Goal: Task Accomplishment & Management: Use online tool/utility

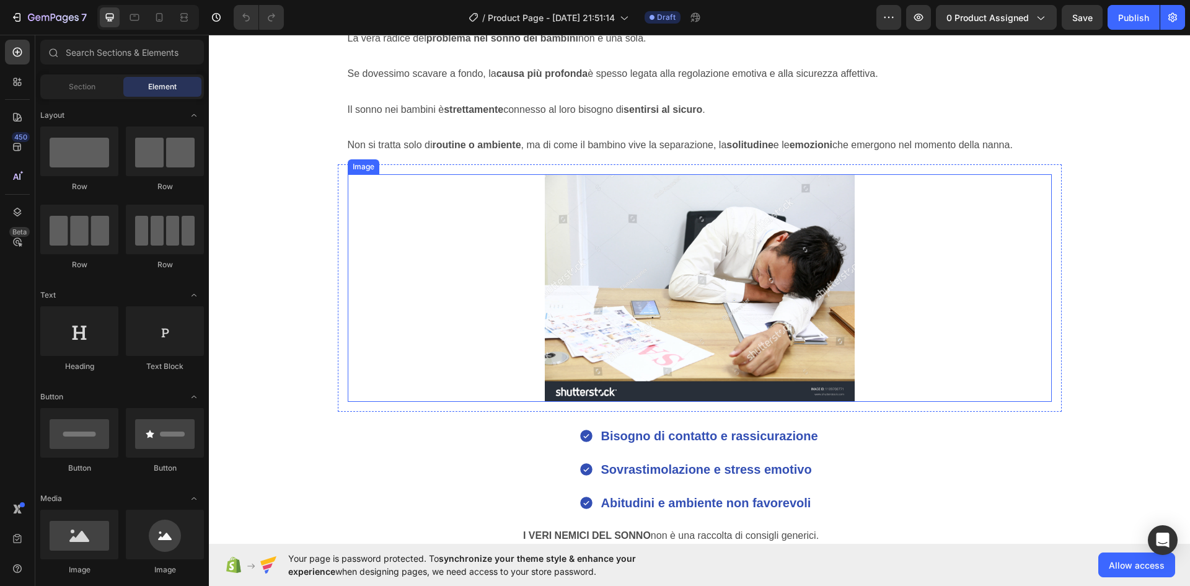
scroll to position [1612, 0]
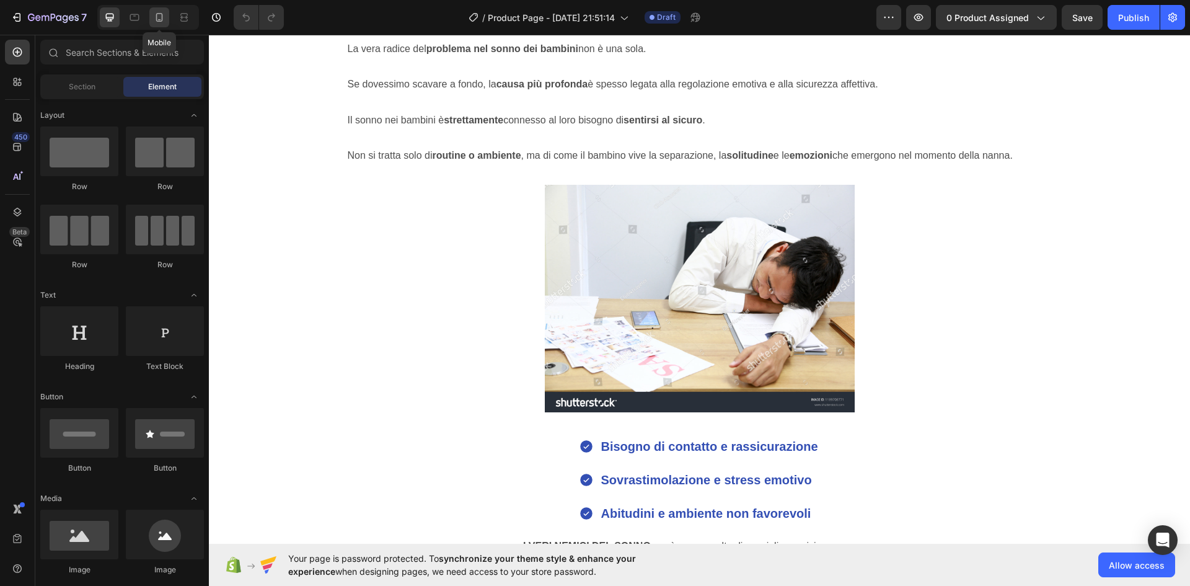
click at [157, 14] on icon at bounding box center [159, 17] width 7 height 9
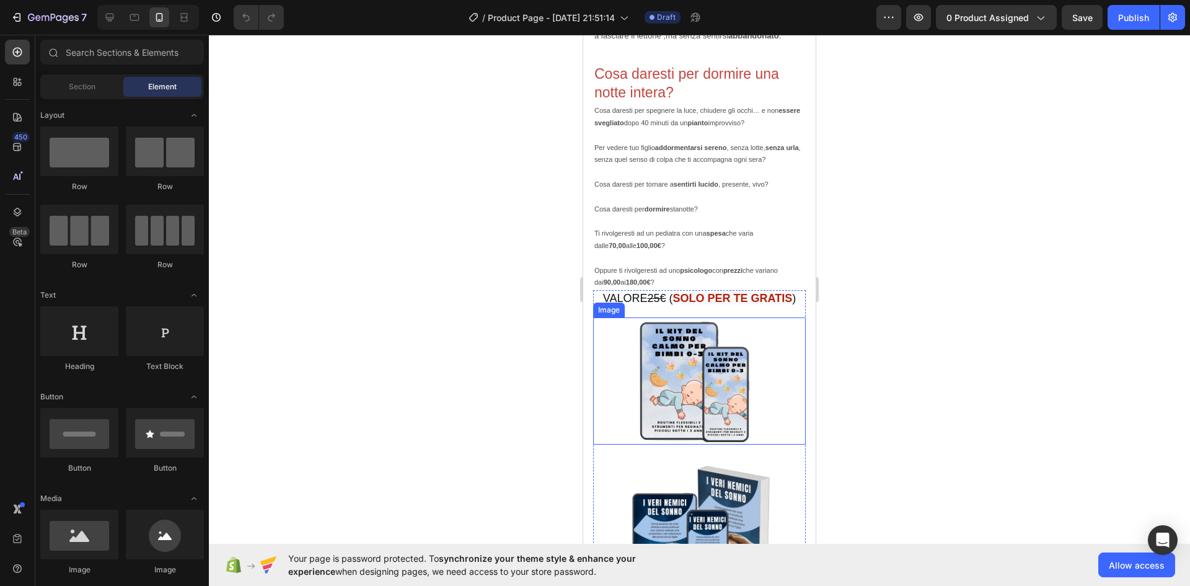
scroll to position [3534, 0]
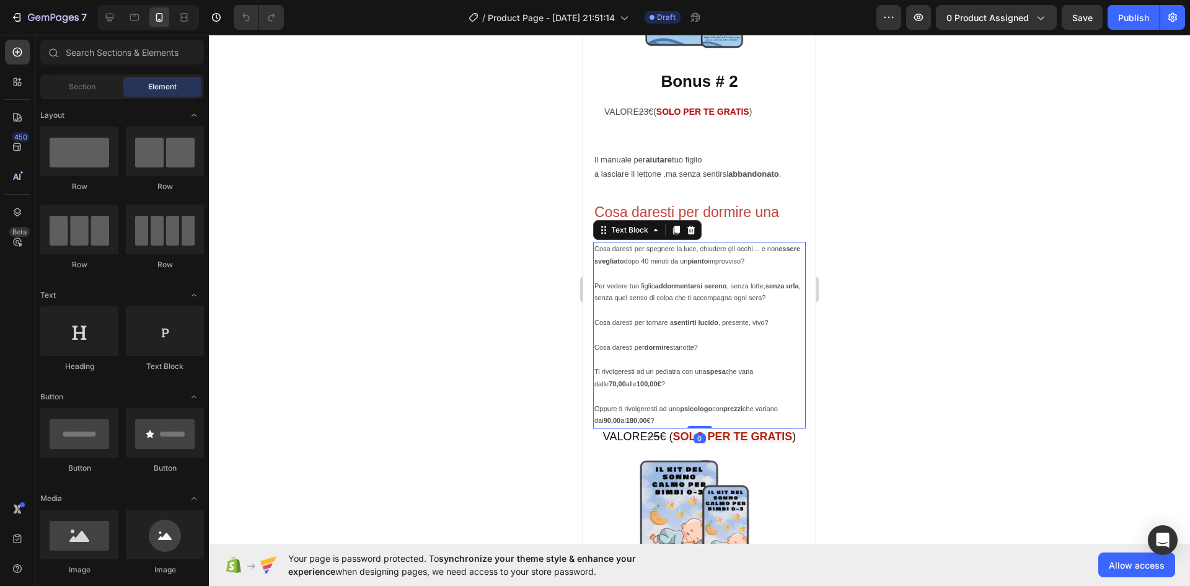
click at [678, 326] on strong "sentirti lucido" at bounding box center [696, 322] width 45 height 7
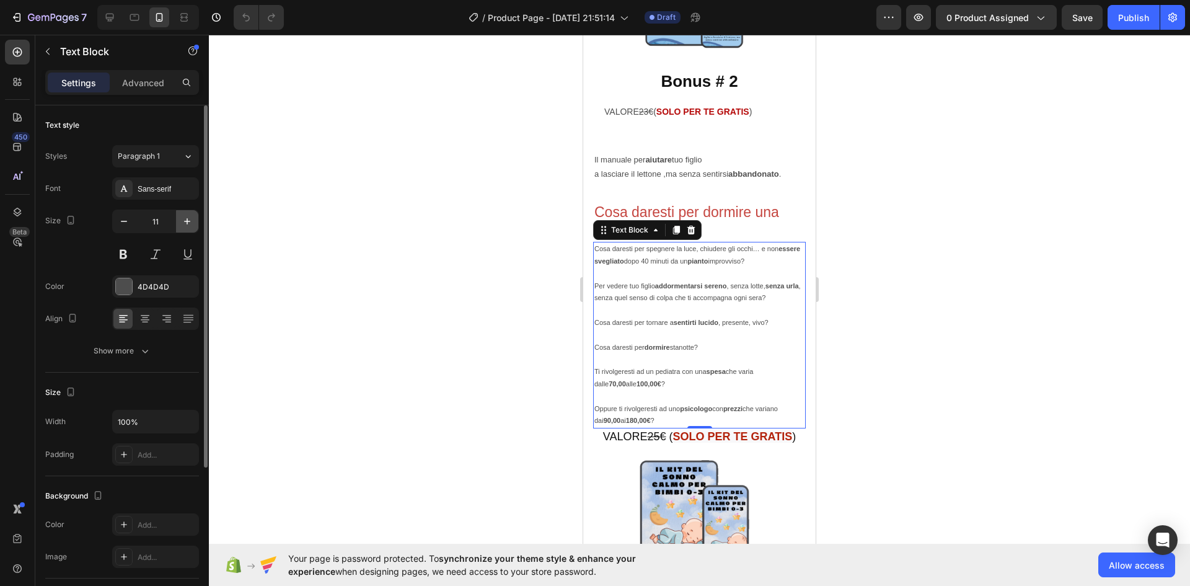
click at [188, 223] on icon "button" at bounding box center [187, 221] width 12 height 12
type input "12"
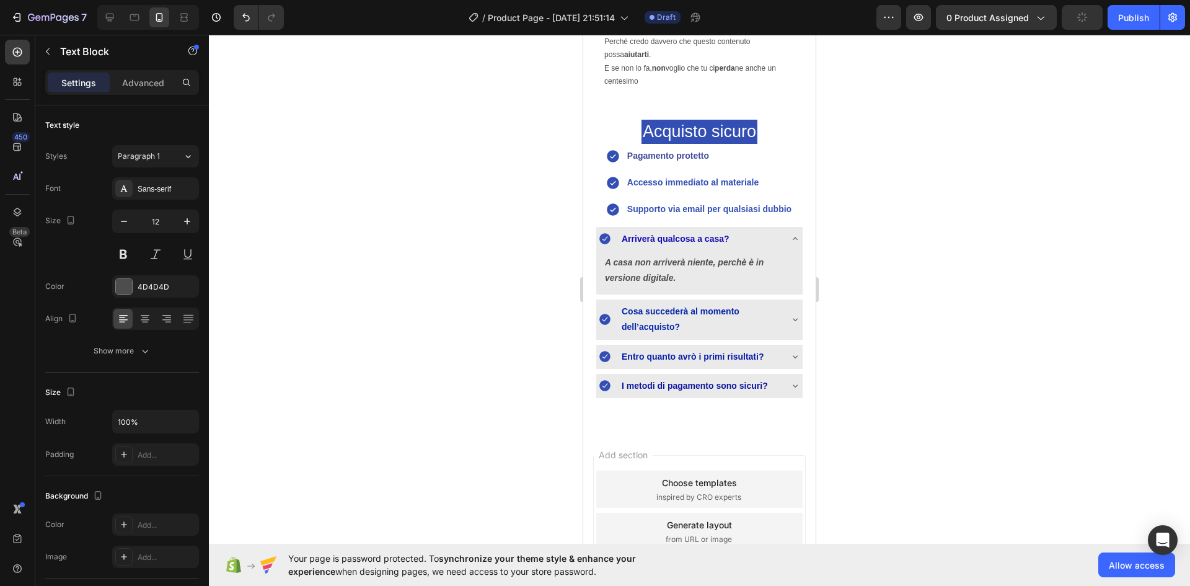
scroll to position [4683, 0]
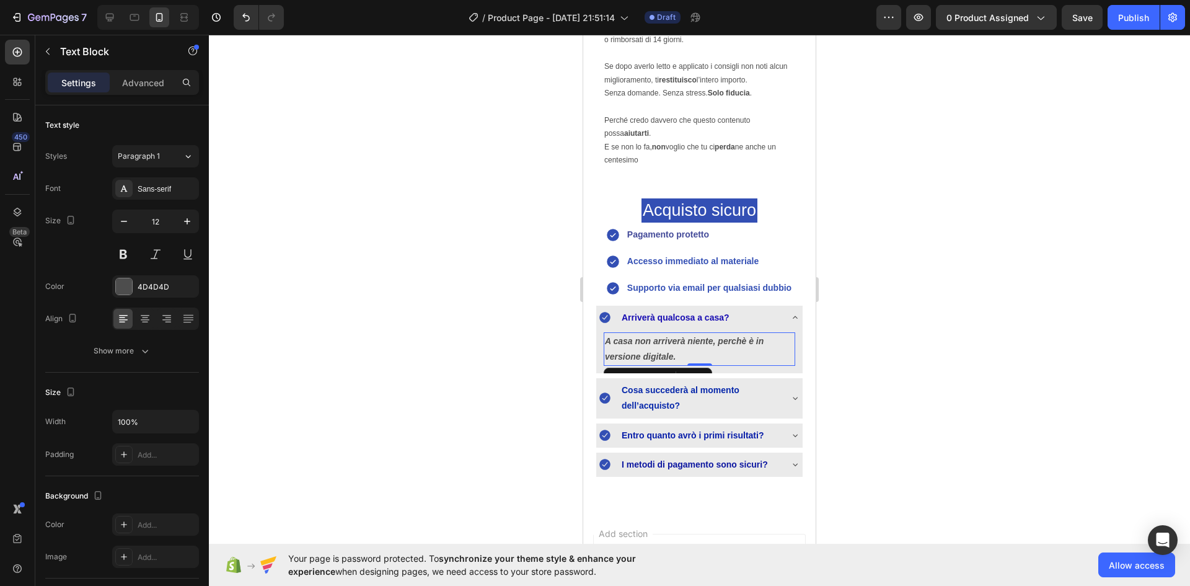
click at [625, 362] on p "A casa non arriverà niente, perchè è in versione digitale." at bounding box center [699, 349] width 189 height 31
click at [624, 360] on p "A casa non arriverà niente, perchè è in versione digitale." at bounding box center [699, 349] width 189 height 31
click at [686, 365] on p "A casa non arriverà niente, perchè è in versione digitale." at bounding box center [699, 349] width 189 height 31
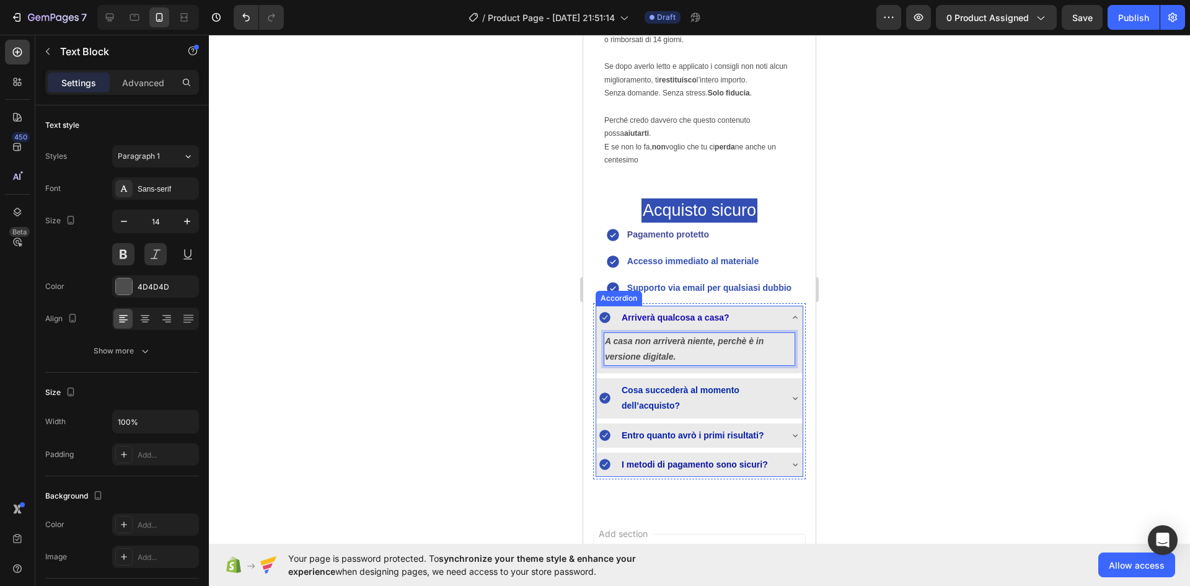
click at [791, 322] on icon at bounding box center [796, 318] width 10 height 10
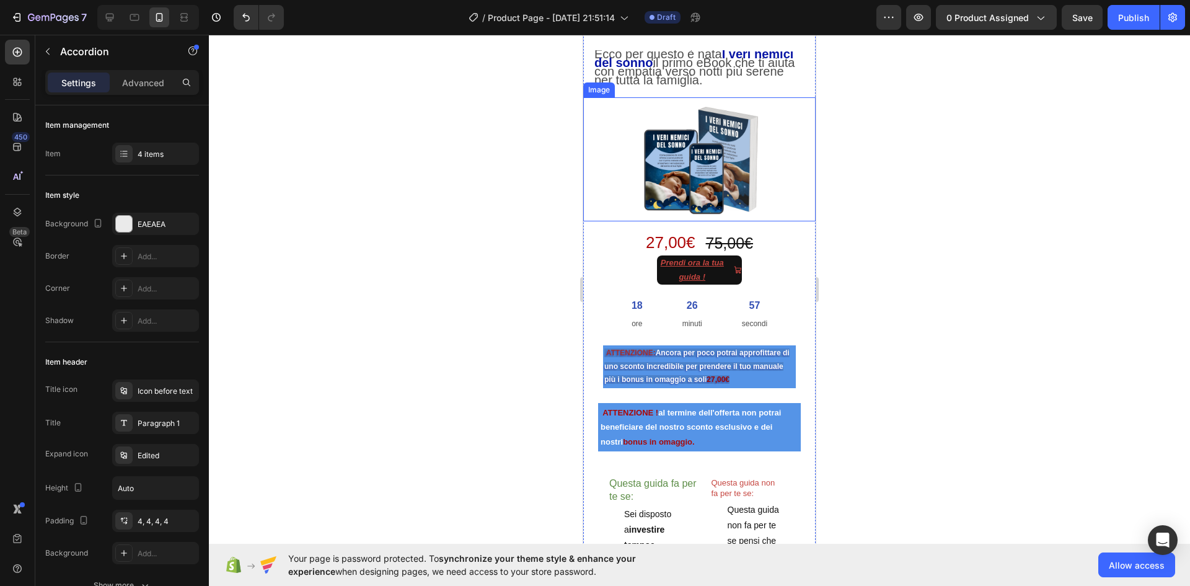
scroll to position [186, 0]
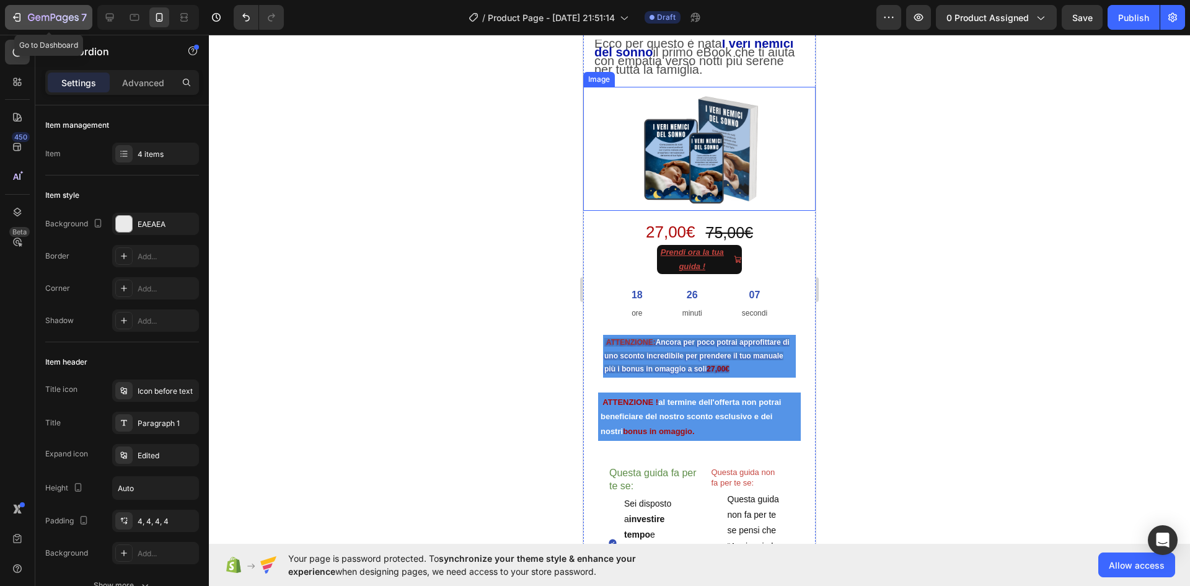
click at [18, 16] on icon "button" at bounding box center [17, 17] width 12 height 12
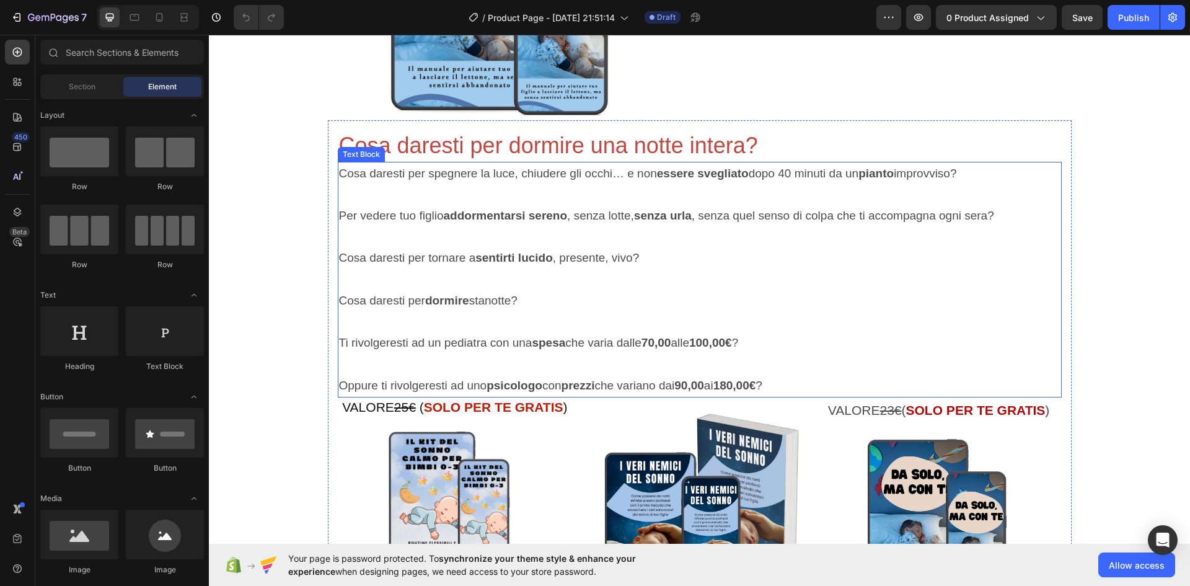
scroll to position [3844, 0]
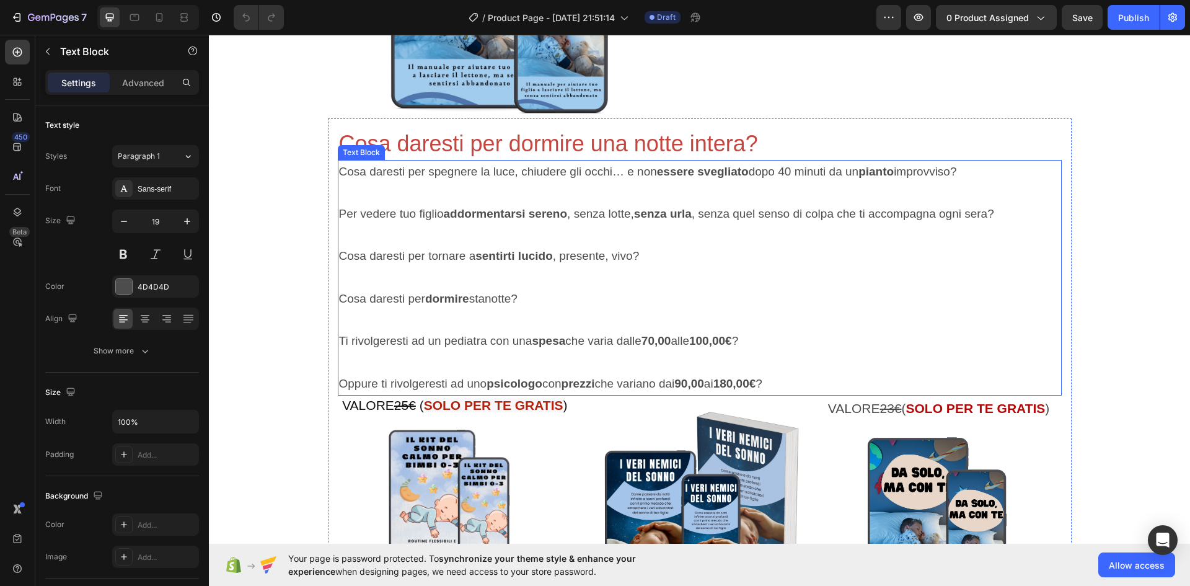
click at [625, 273] on p "Cosa daresti per dormire stanotte?" at bounding box center [700, 288] width 722 height 42
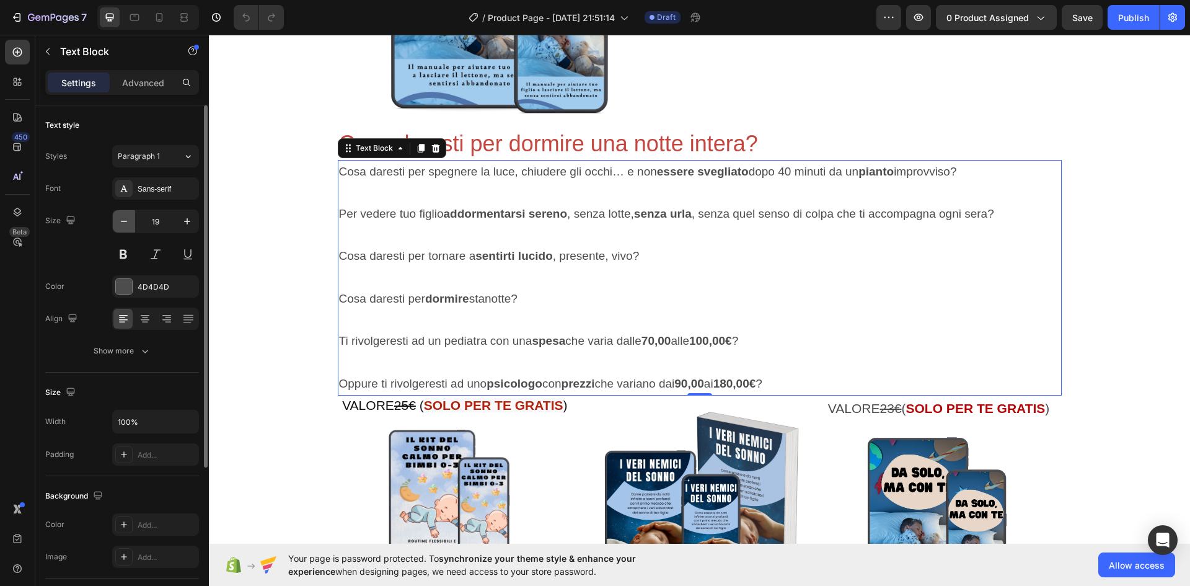
click at [120, 217] on icon "button" at bounding box center [124, 221] width 12 height 12
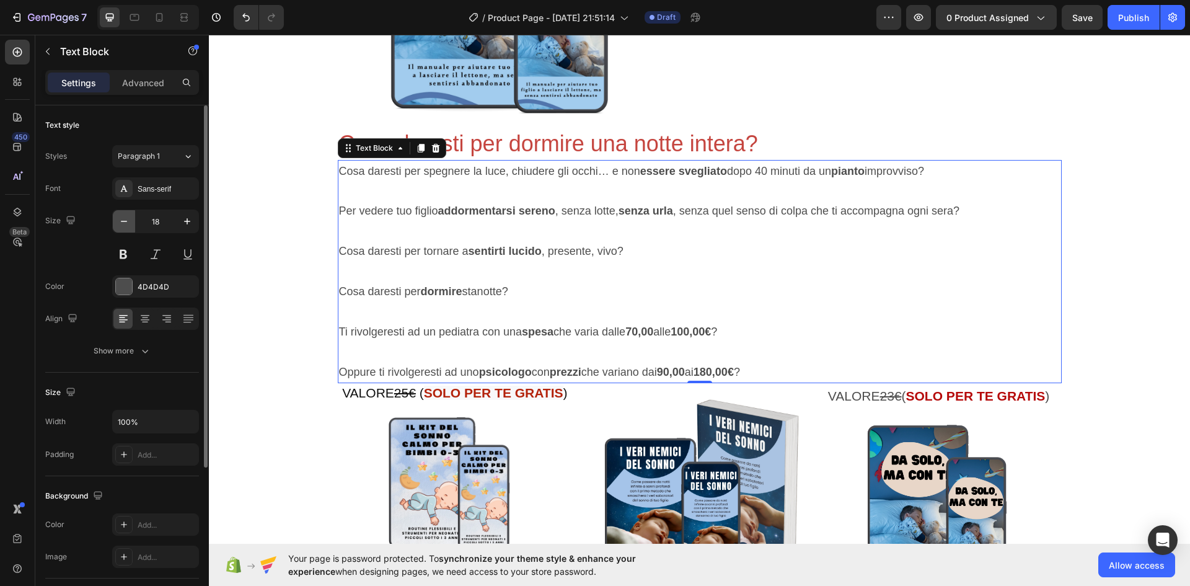
click at [120, 217] on icon "button" at bounding box center [124, 221] width 12 height 12
type input "17"
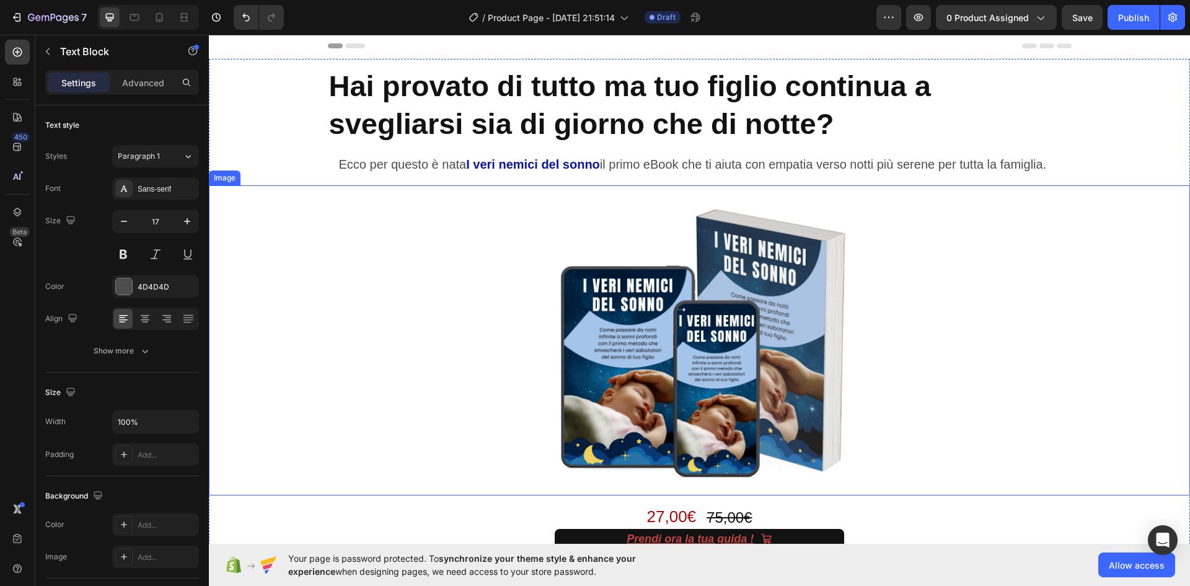
scroll to position [0, 0]
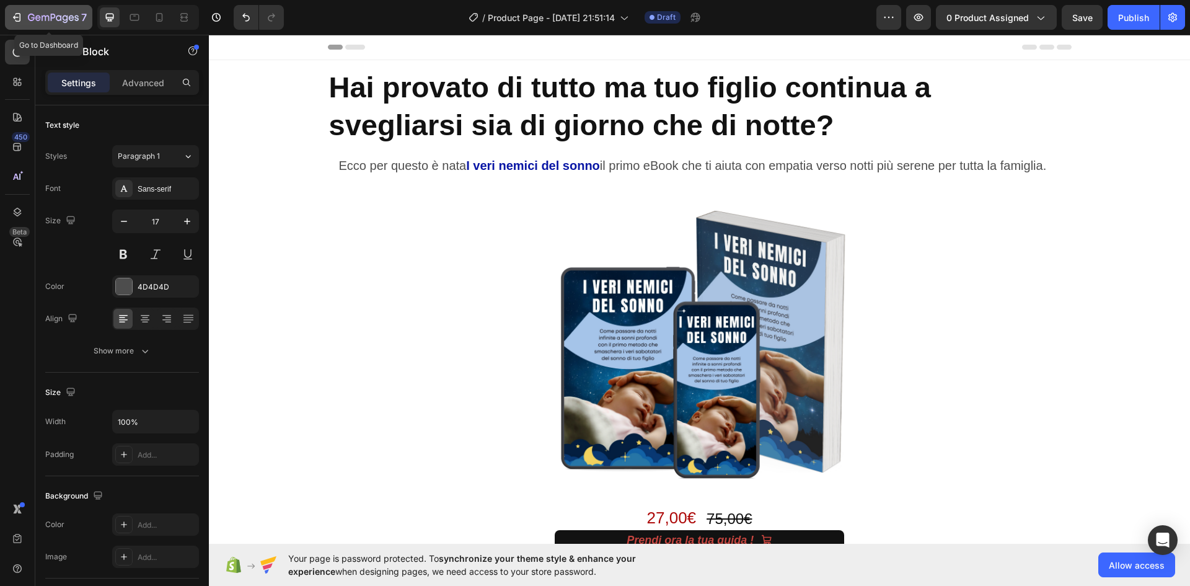
click at [15, 13] on icon "button" at bounding box center [17, 17] width 12 height 12
